Goal: Information Seeking & Learning: Learn about a topic

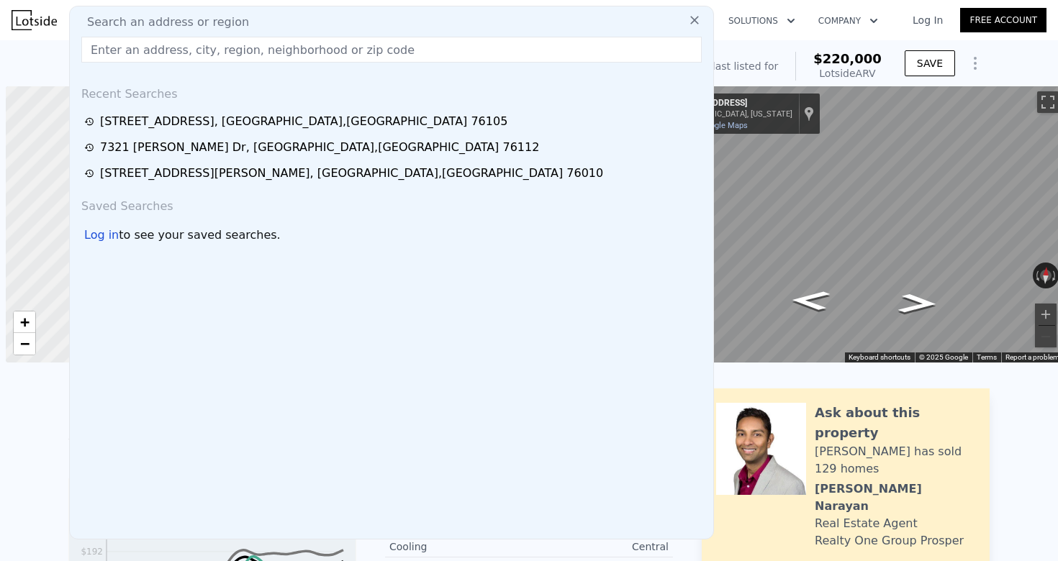
scroll to position [0, 6]
type input "1.5"
type input "7405.200000000001"
type input "[STREET_ADDRESS][PERSON_NAME]"
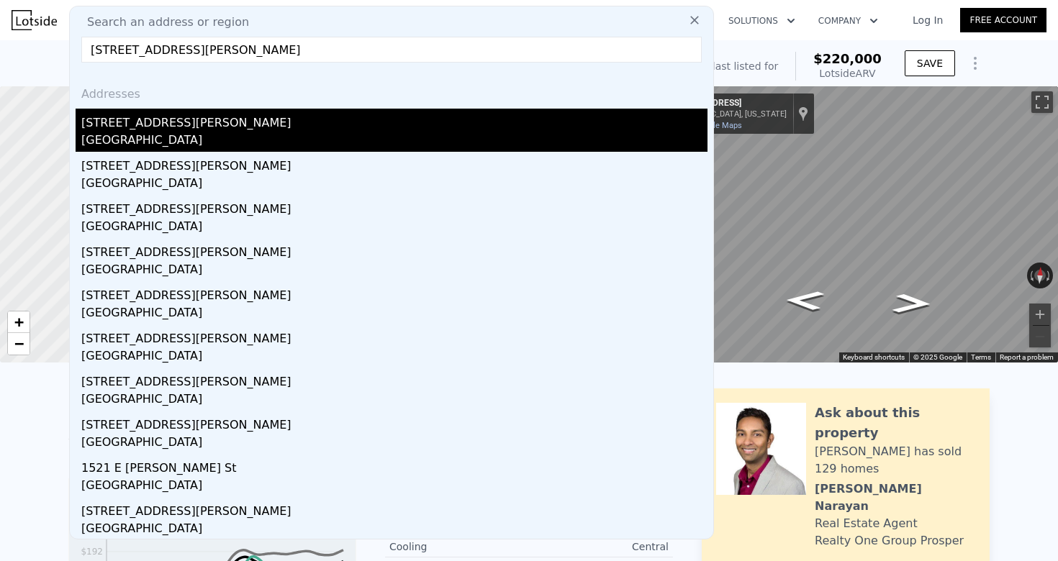
click at [244, 117] on div "[STREET_ADDRESS][PERSON_NAME]" at bounding box center [394, 120] width 626 height 23
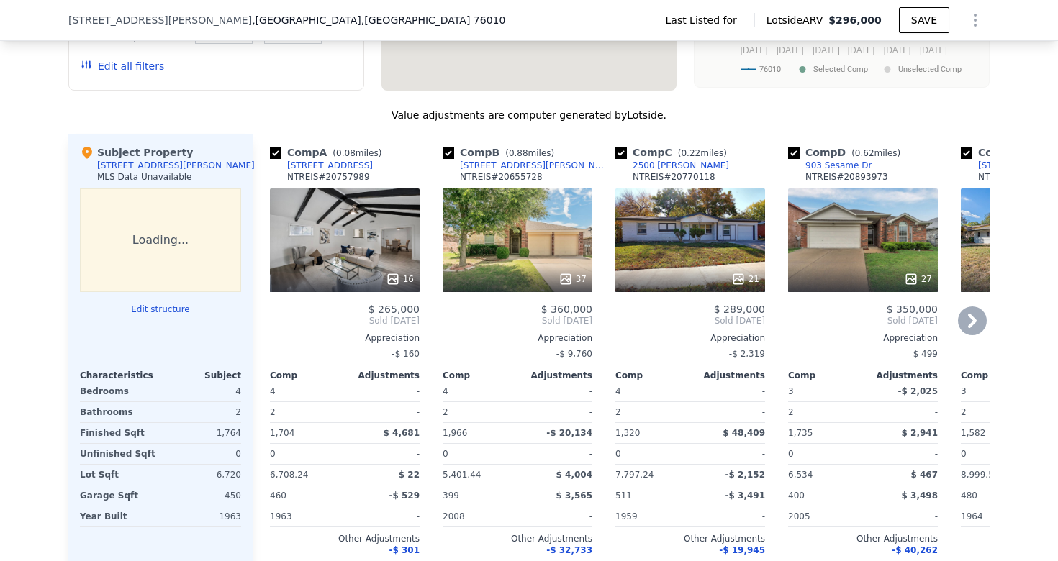
scroll to position [1115, 0]
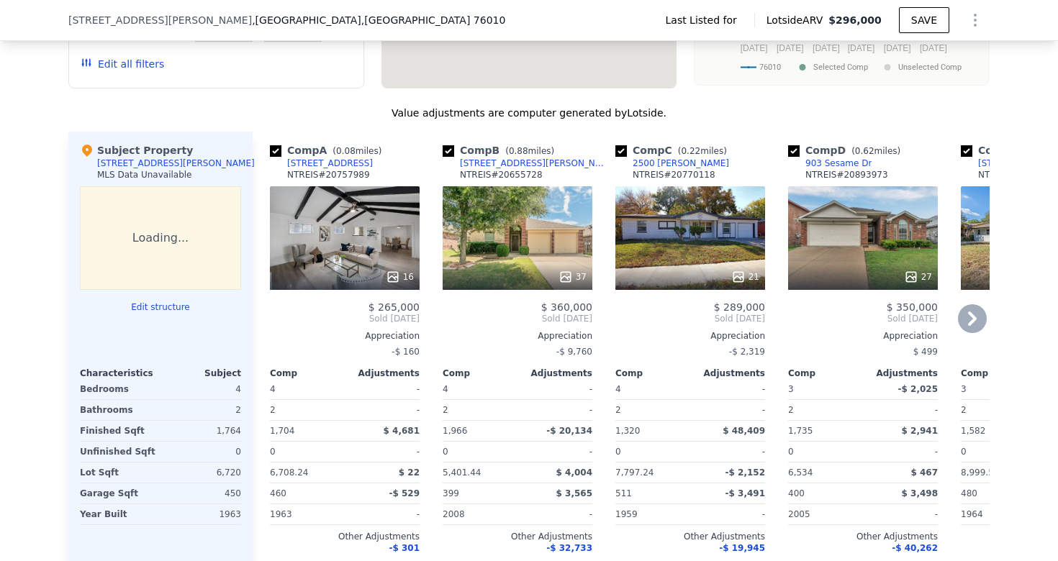
click at [968, 304] on icon at bounding box center [972, 318] width 29 height 29
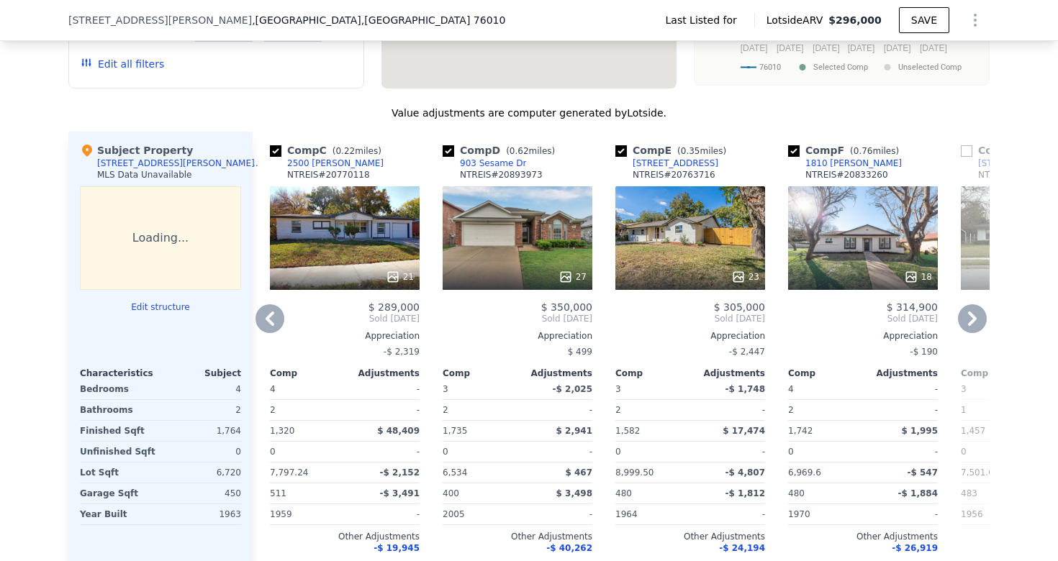
click at [968, 304] on icon at bounding box center [972, 318] width 29 height 29
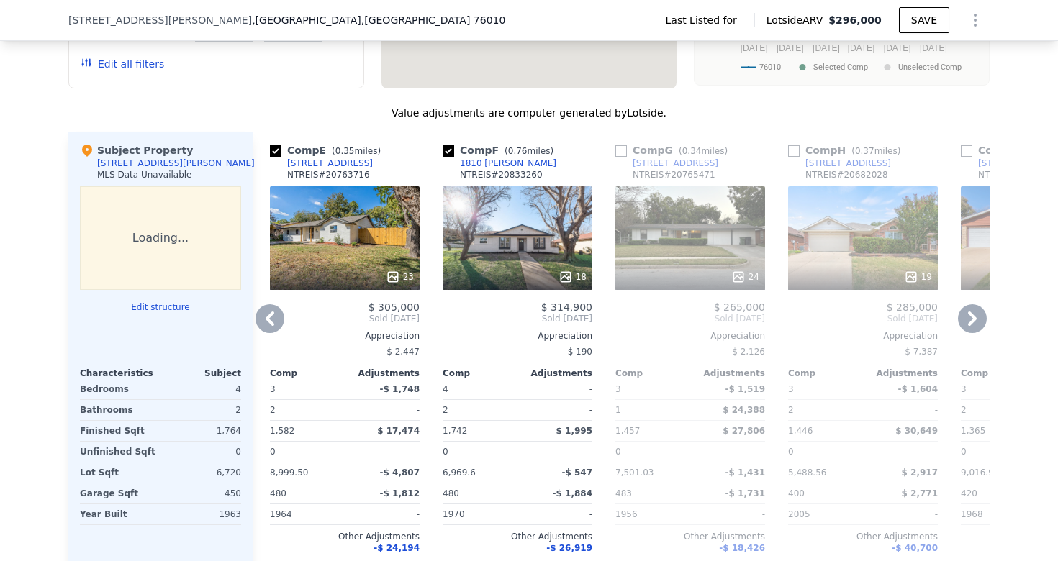
click at [968, 304] on icon at bounding box center [972, 318] width 29 height 29
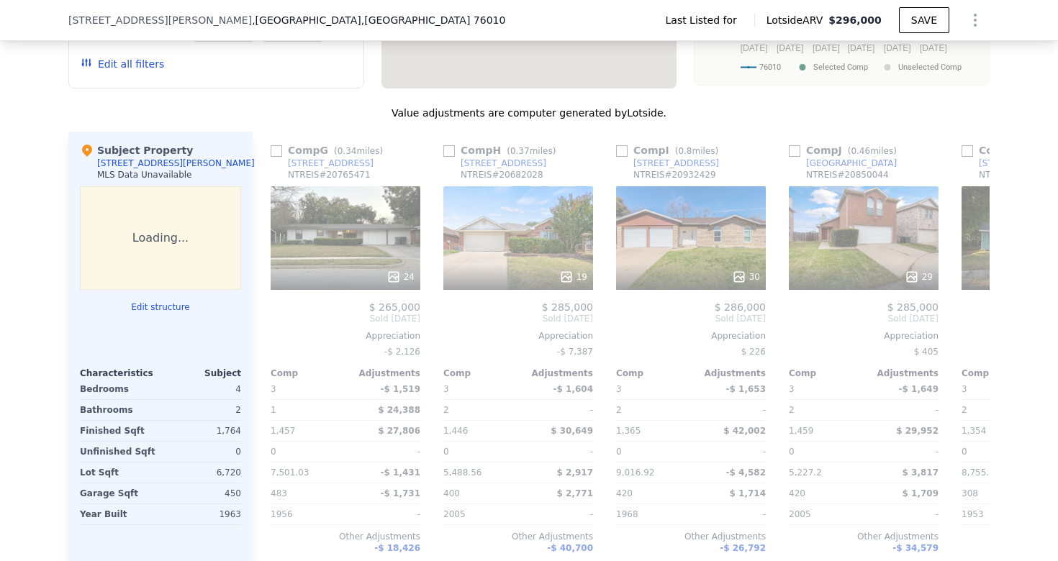
scroll to position [0, 1037]
click at [968, 304] on icon at bounding box center [972, 318] width 29 height 29
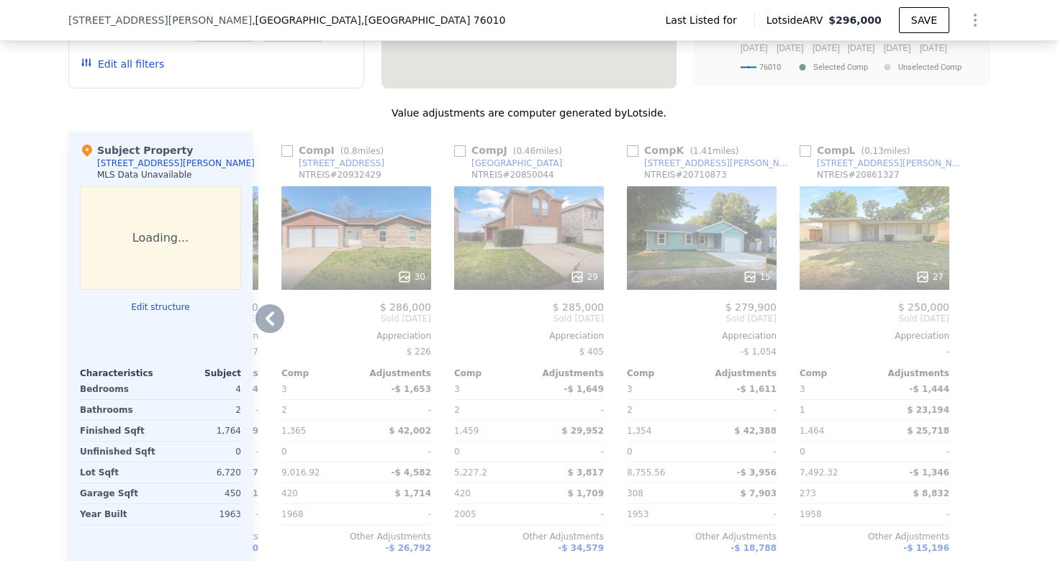
click at [270, 304] on icon at bounding box center [270, 318] width 29 height 29
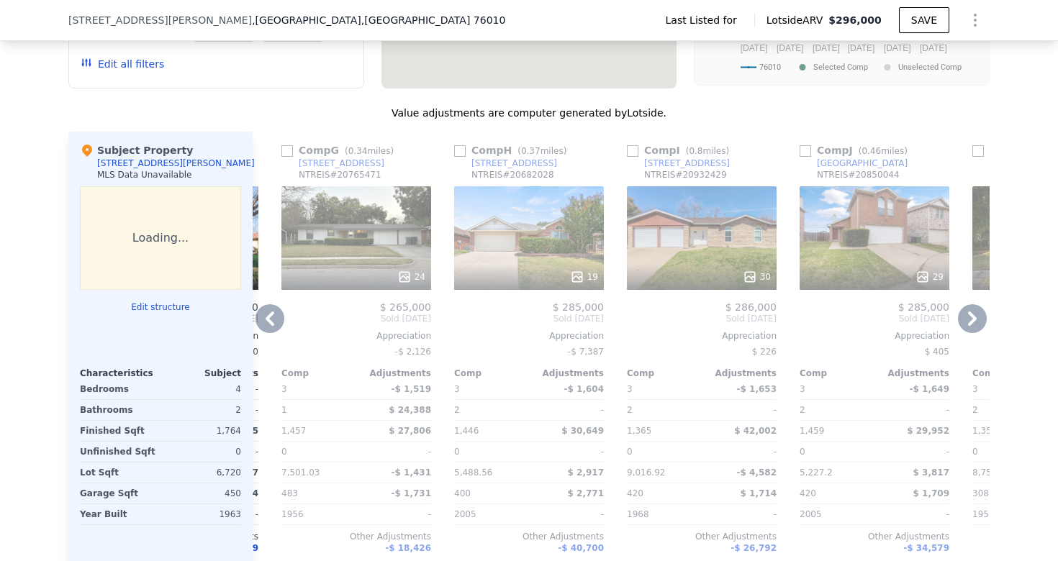
click at [258, 304] on icon at bounding box center [270, 318] width 29 height 29
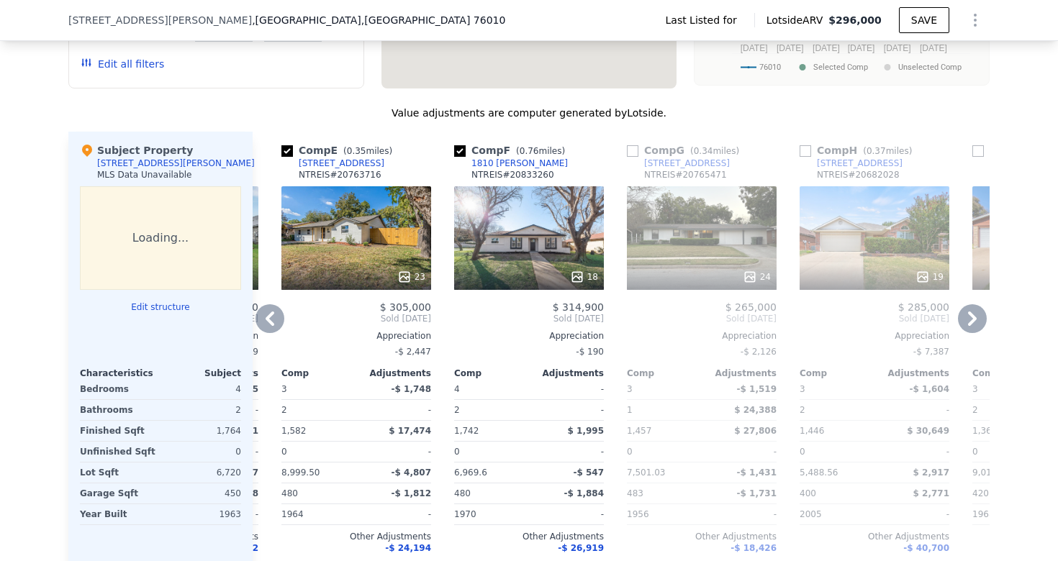
click at [263, 304] on icon at bounding box center [270, 318] width 29 height 29
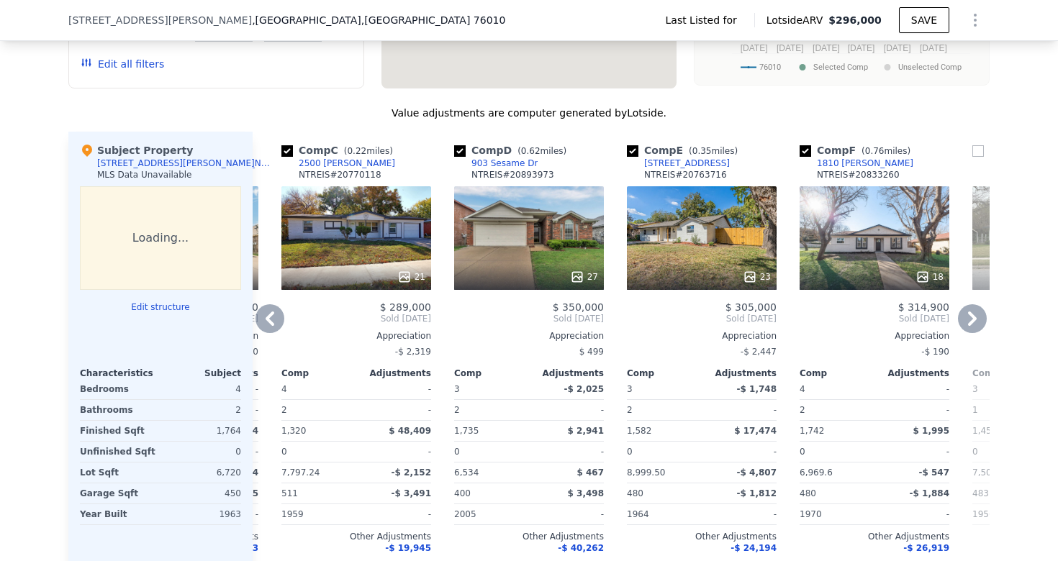
click at [263, 304] on icon at bounding box center [270, 318] width 29 height 29
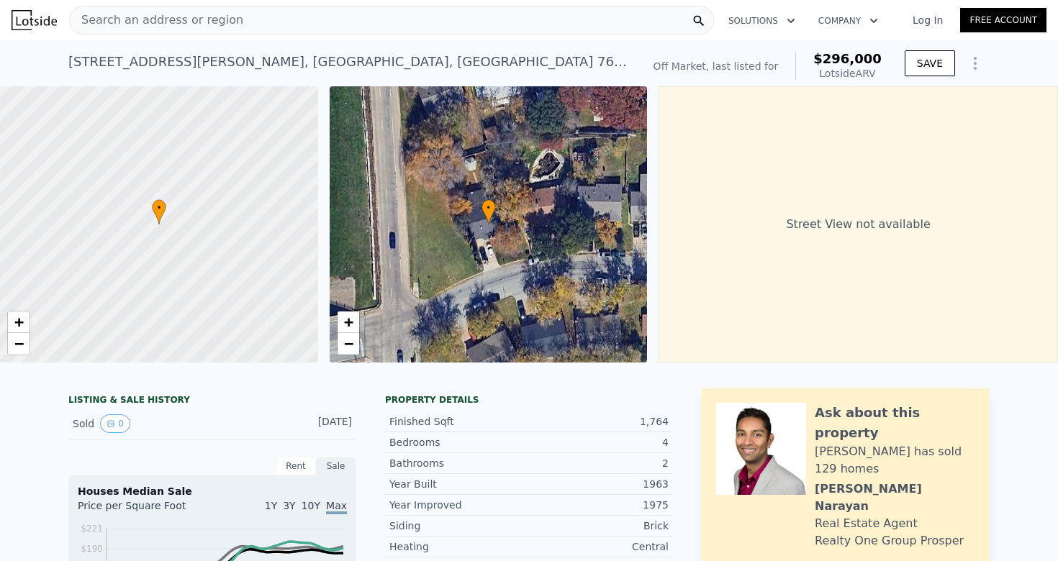
scroll to position [0, 0]
